Goal: Task Accomplishment & Management: Use online tool/utility

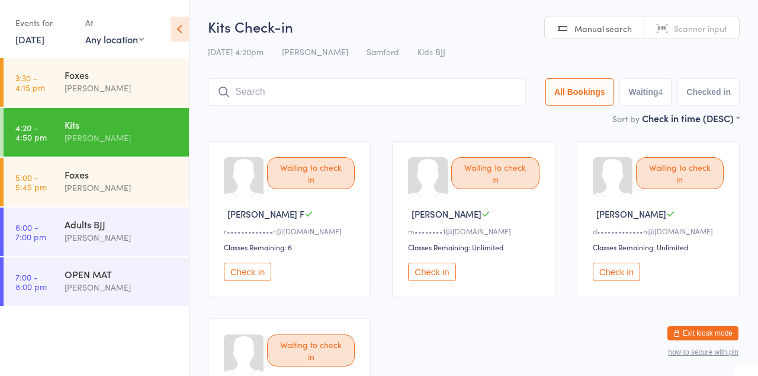
click at [267, 182] on button "Check in" at bounding box center [247, 271] width 47 height 18
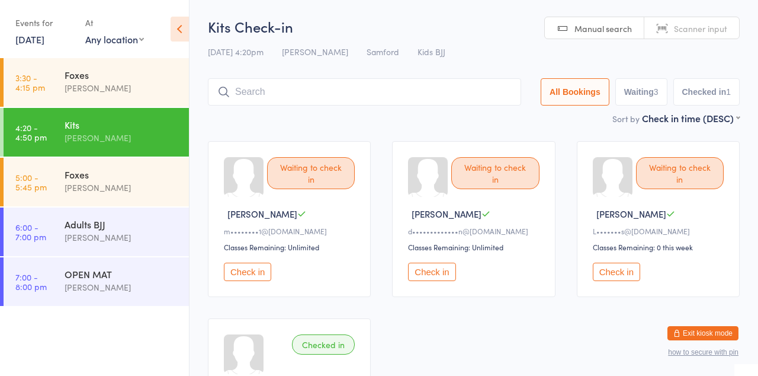
click at [575, 34] on span "Manual search" at bounding box center [603, 29] width 57 height 12
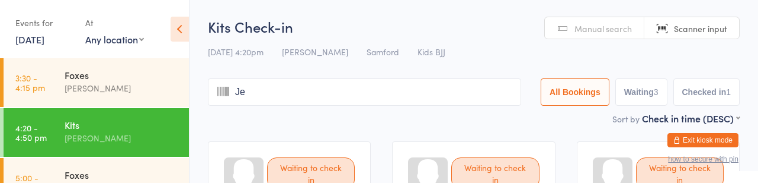
type input "J"
type input "[PERSON_NAME]"
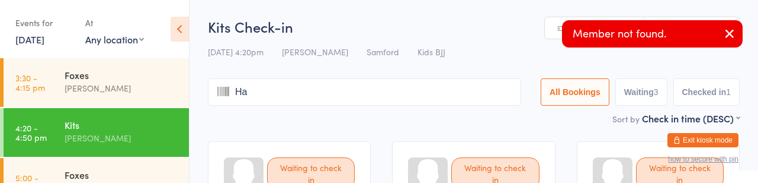
type input "H"
click at [575, 34] on span "Manual search" at bounding box center [603, 29] width 57 height 12
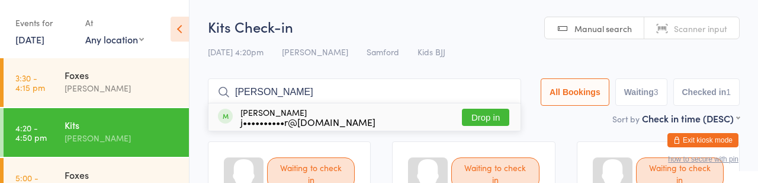
type input "[PERSON_NAME]"
click at [338, 126] on div "j••••••••••r@[DOMAIN_NAME]" at bounding box center [308, 121] width 135 height 9
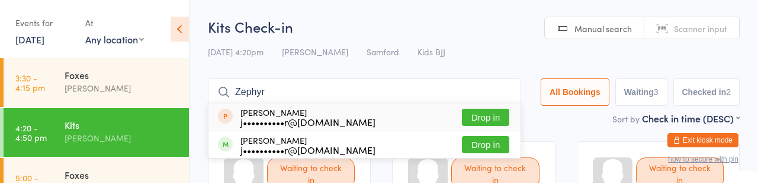
type input "Zephyr"
click at [462, 153] on button "Drop in" at bounding box center [485, 144] width 47 height 17
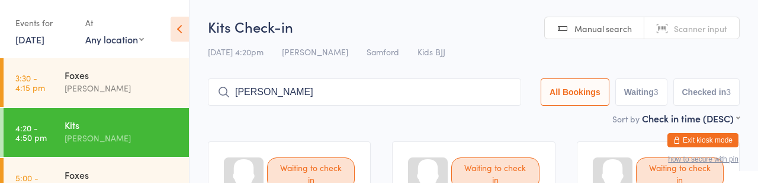
type input "[PERSON_NAME]"
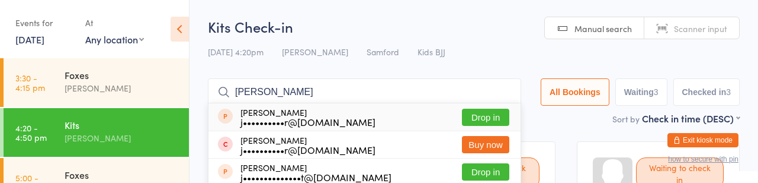
click at [457, 102] on input "[PERSON_NAME]" at bounding box center [364, 91] width 313 height 27
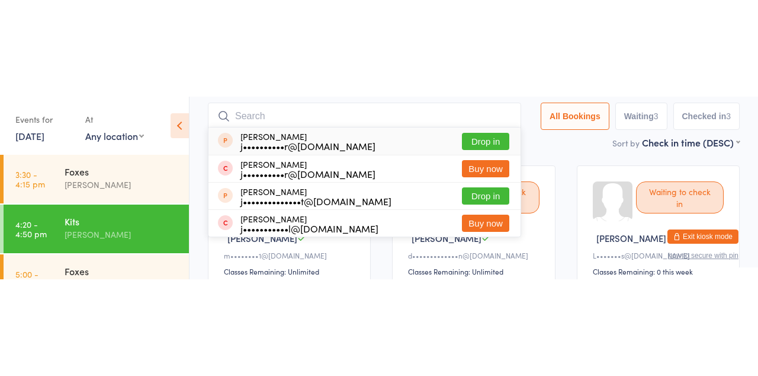
scroll to position [87, 0]
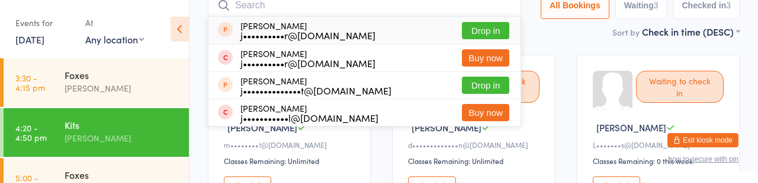
click at [540, 38] on div "Sort by Check in time (DESC) First name (ASC) First name (DESC) Last name (ASC)…" at bounding box center [474, 31] width 532 height 13
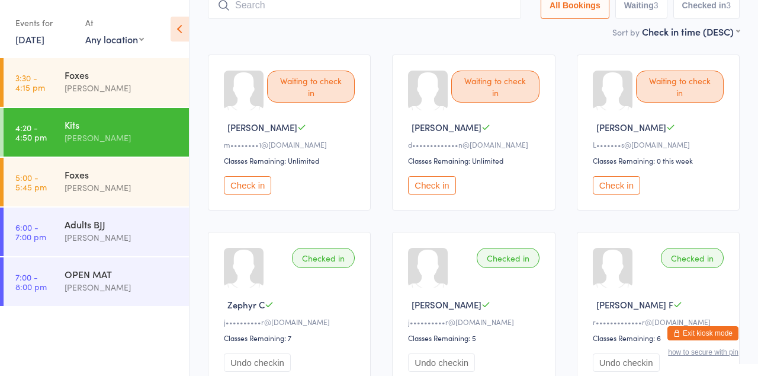
scroll to position [191, 0]
